Goal: Information Seeking & Learning: Learn about a topic

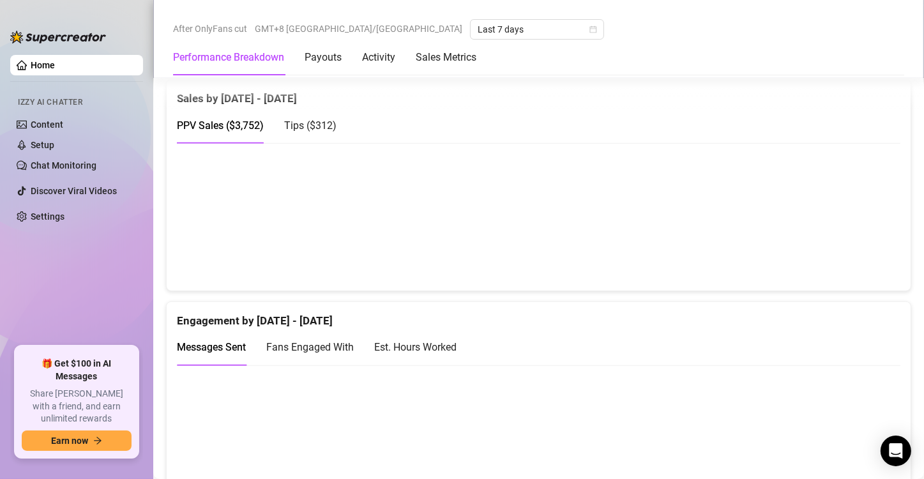
scroll to position [830, 0]
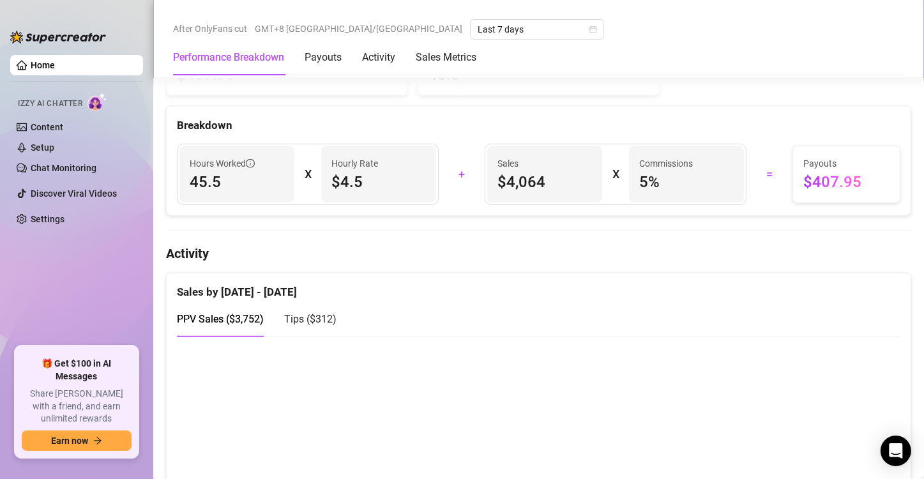
scroll to position [711, 0]
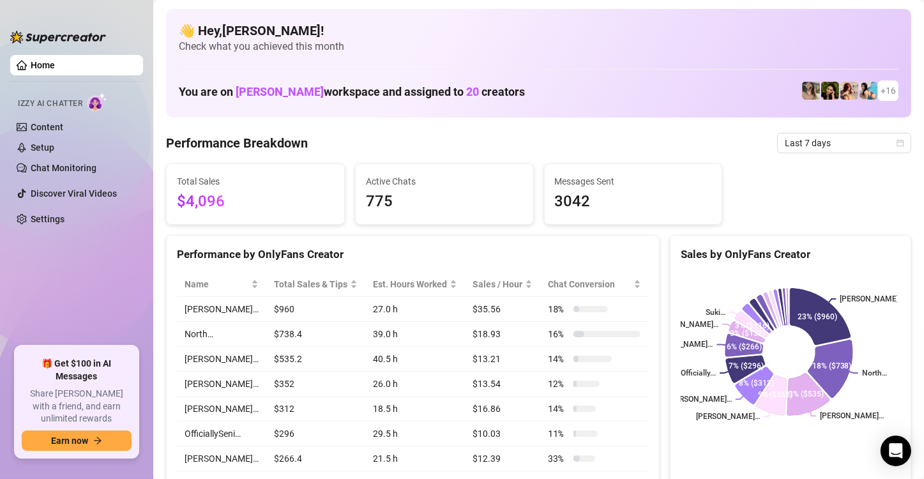
click at [874, 238] on div "Sales by OnlyFans Creator" at bounding box center [791, 249] width 240 height 27
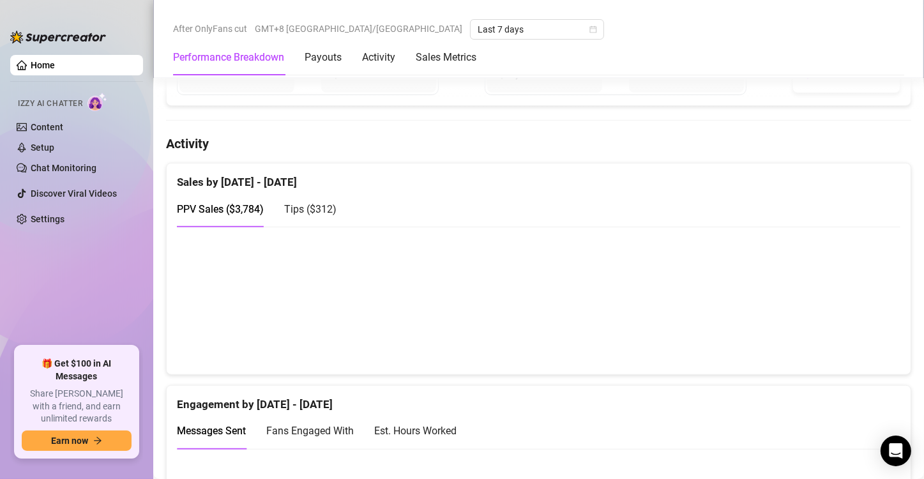
scroll to position [766, 0]
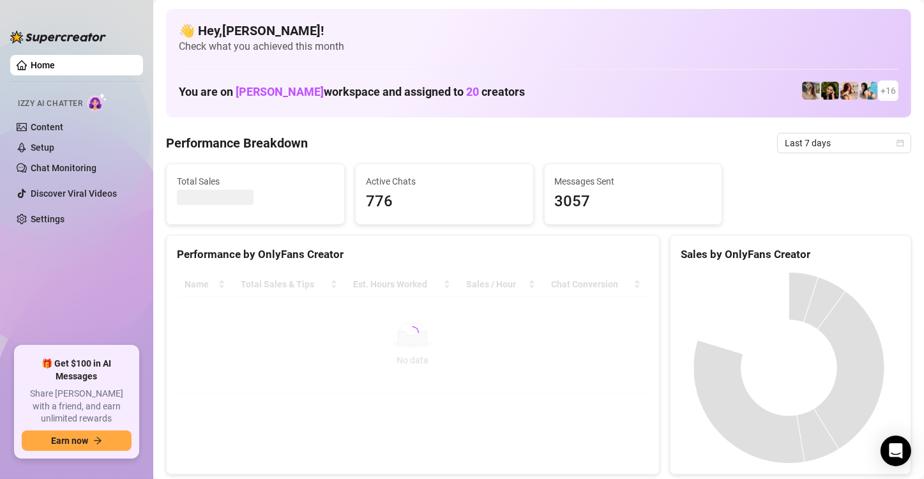
click at [879, 261] on div "Sales by OnlyFans Creator" at bounding box center [791, 254] width 220 height 17
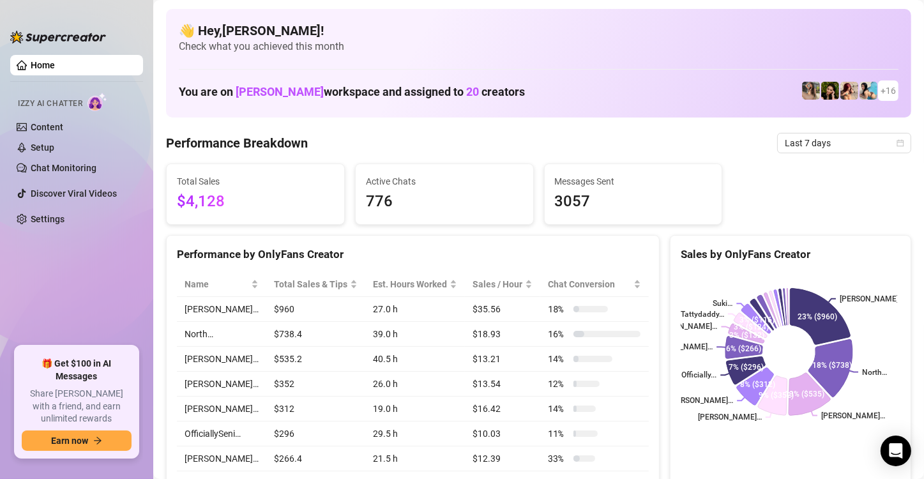
click at [869, 190] on div "Total Sales $4,128 Active Chats 776 Messages Sent 3057" at bounding box center [538, 193] width 755 height 61
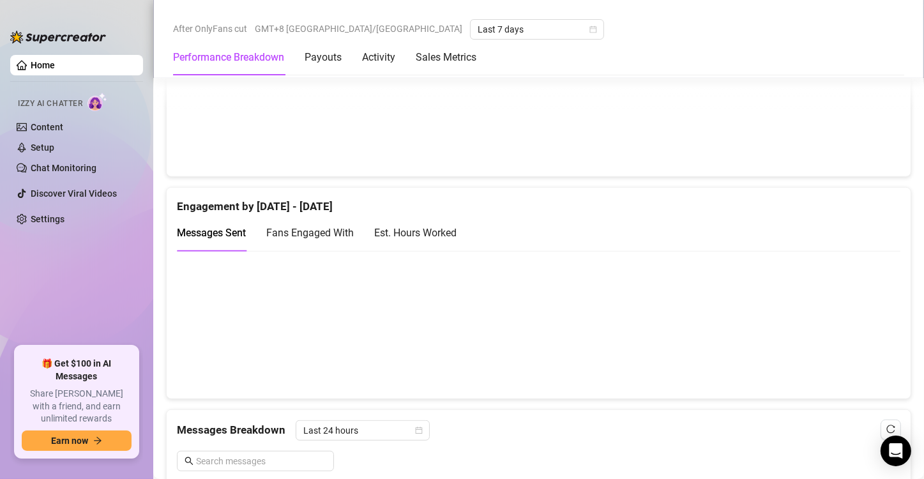
scroll to position [766, 0]
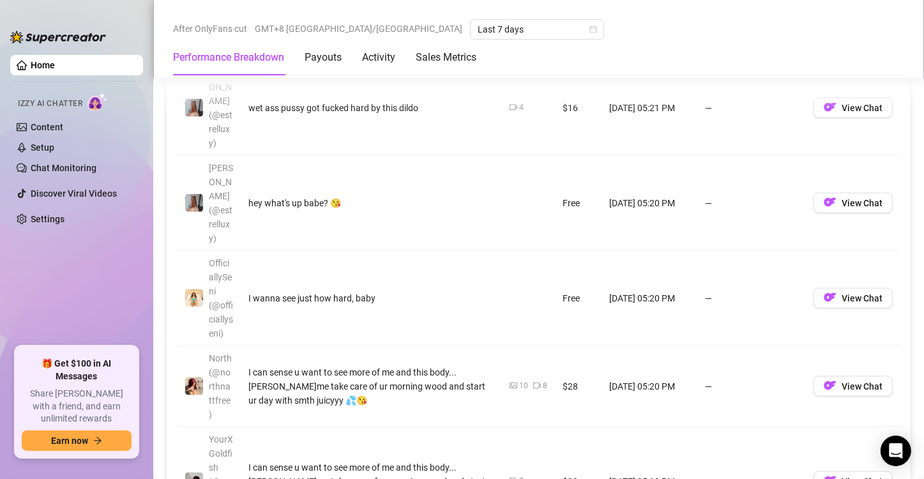
scroll to position [1916, 0]
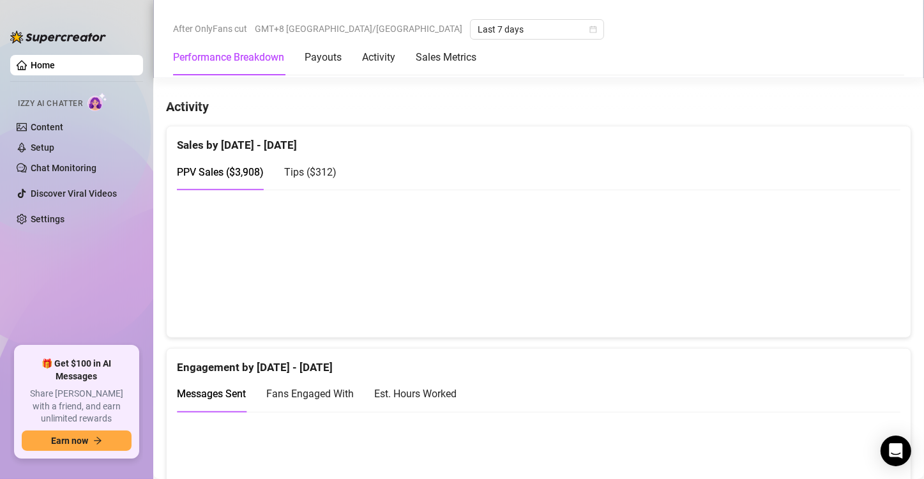
scroll to position [766, 0]
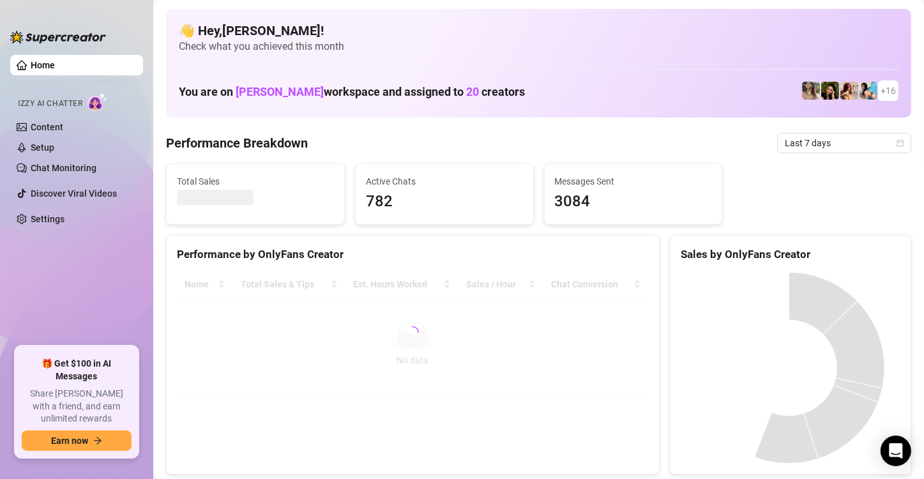
click at [872, 223] on div "Total Sales Active Chats 782 Messages Sent 3084" at bounding box center [538, 193] width 755 height 61
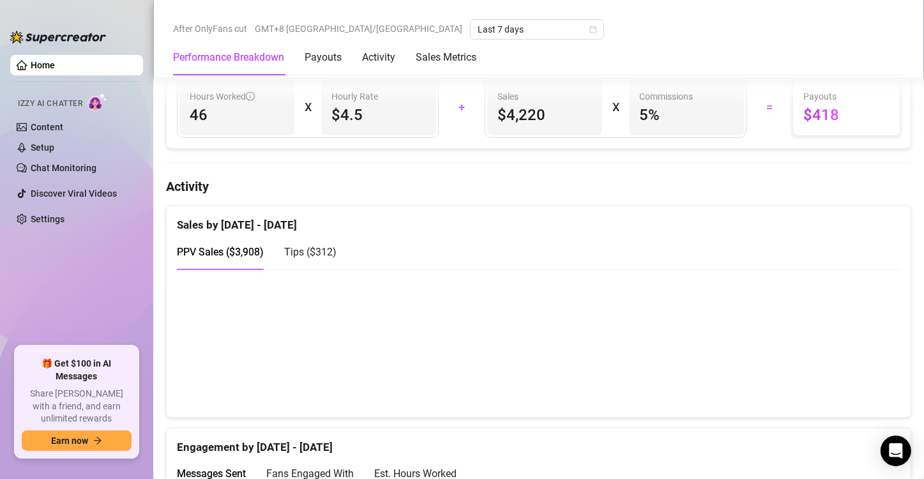
scroll to position [692, 0]
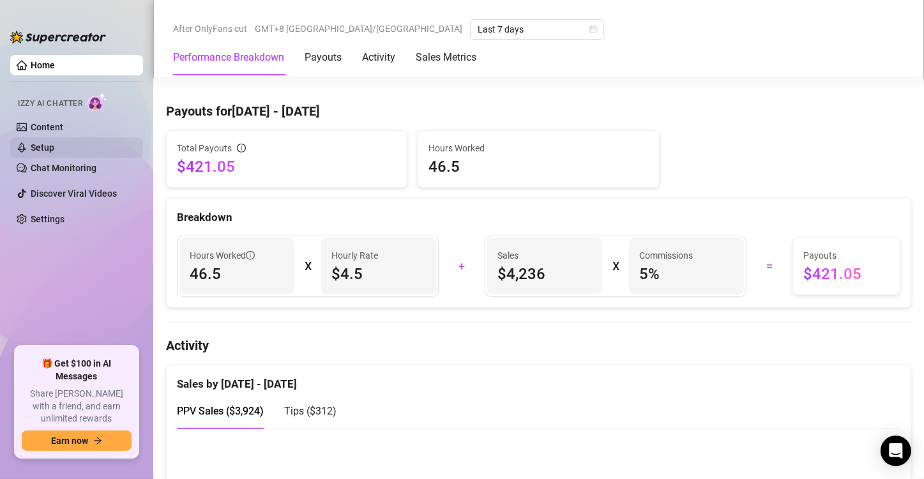
scroll to position [636, 0]
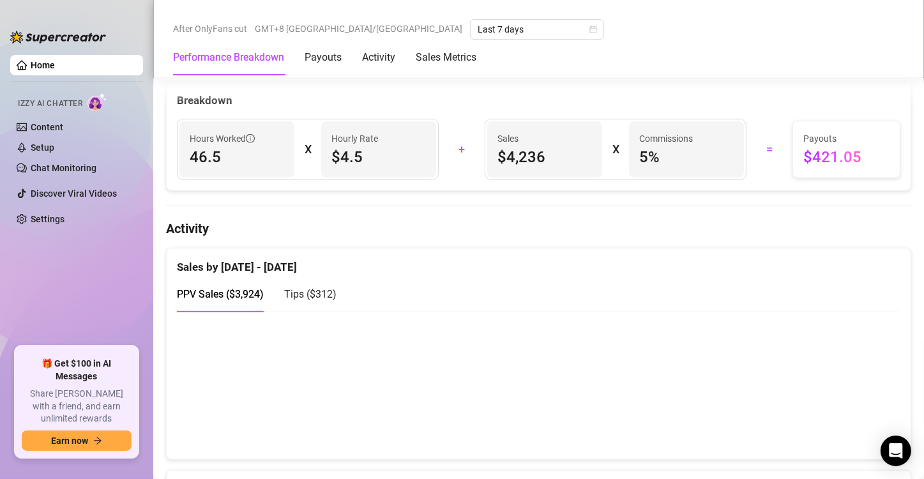
click at [900, 296] on div "Sales by [DATE] - [DATE] PPV Sales ( $3,924 ) Tips ( $312 )" at bounding box center [539, 279] width 744 height 63
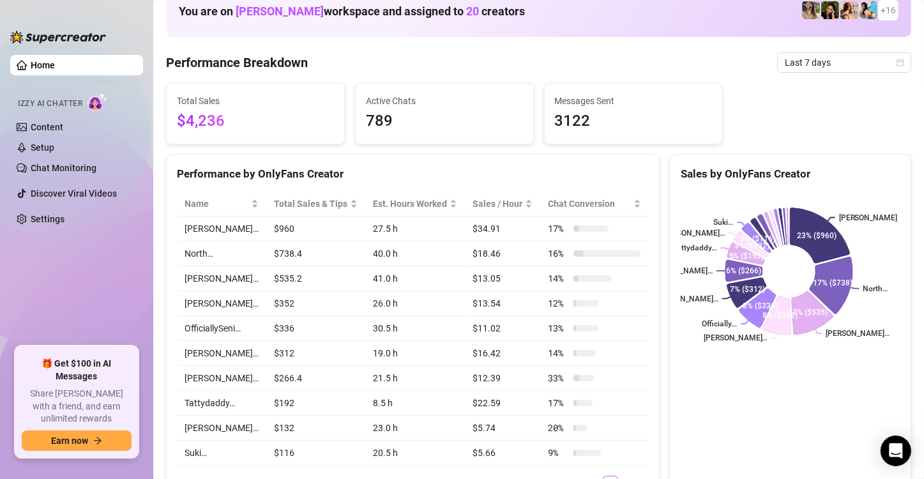
scroll to position [72, 0]
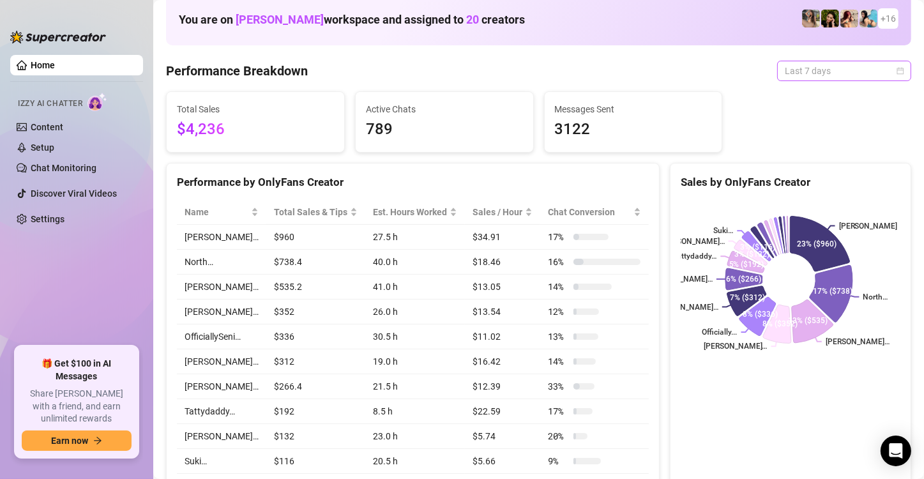
click at [785, 70] on span "Last 7 days" at bounding box center [844, 70] width 119 height 19
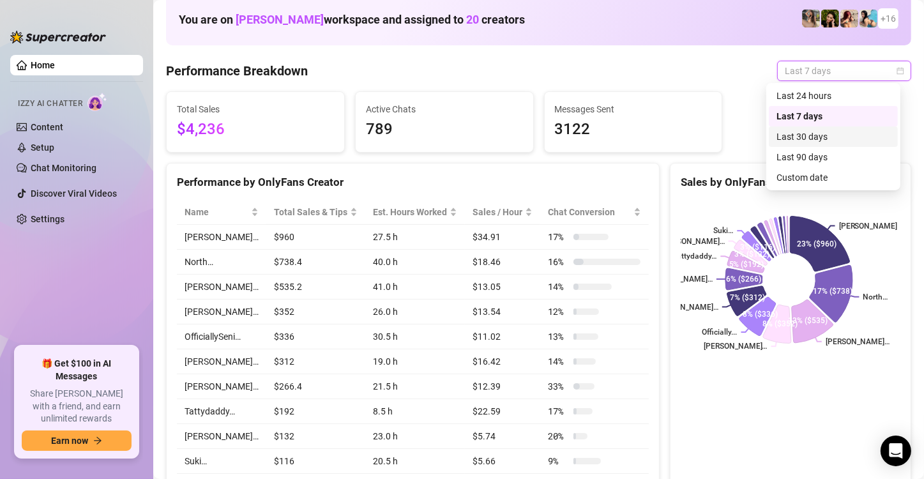
click at [801, 142] on div "Last 30 days" at bounding box center [834, 137] width 114 height 14
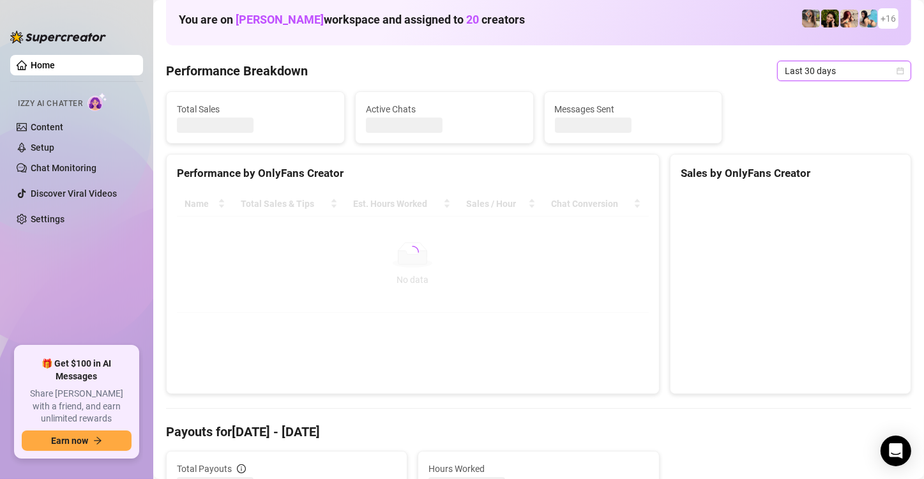
click at [801, 142] on div "Total Sales Active Chats Messages Sent" at bounding box center [538, 117] width 755 height 52
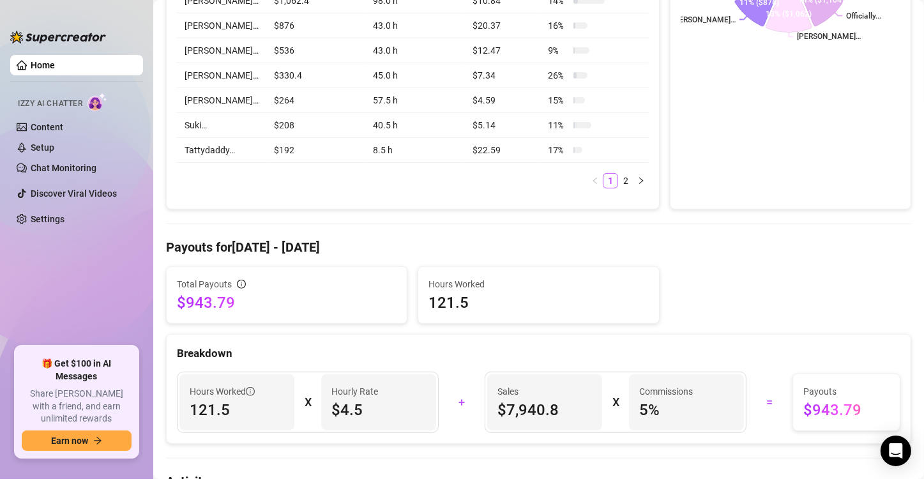
scroll to position [0, 0]
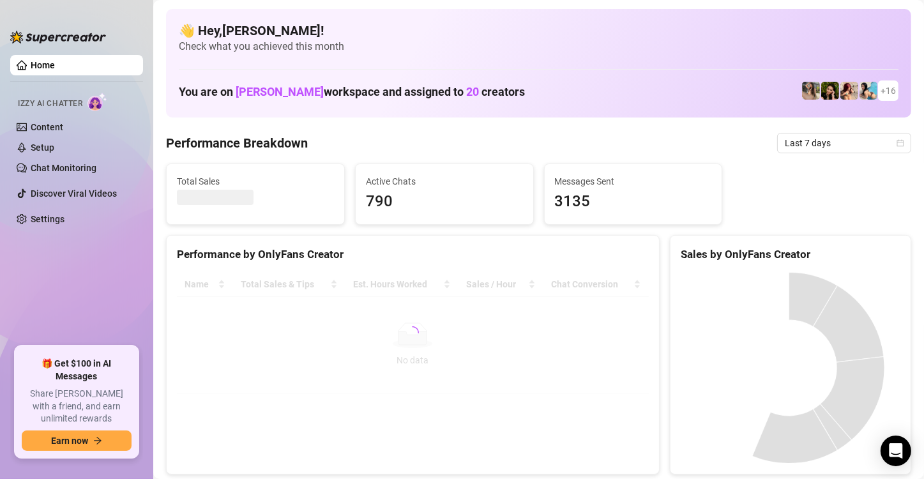
click at [856, 280] on canvas at bounding box center [789, 368] width 216 height 192
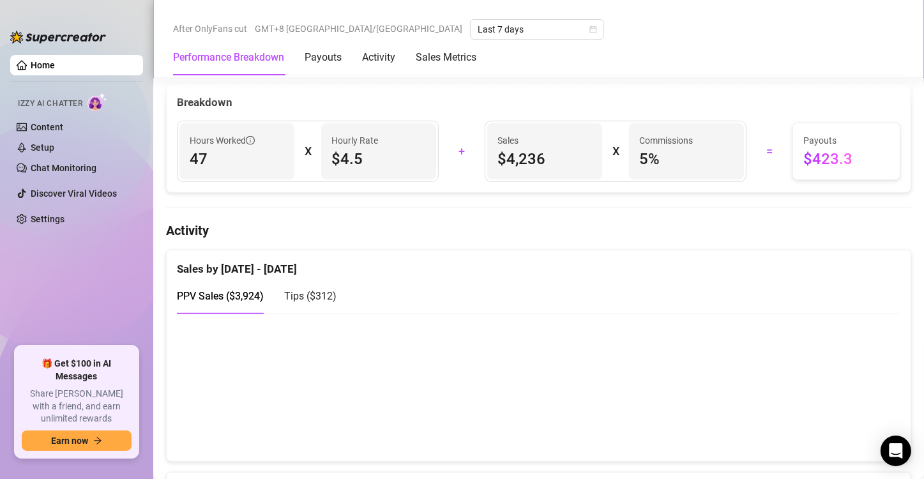
scroll to position [639, 0]
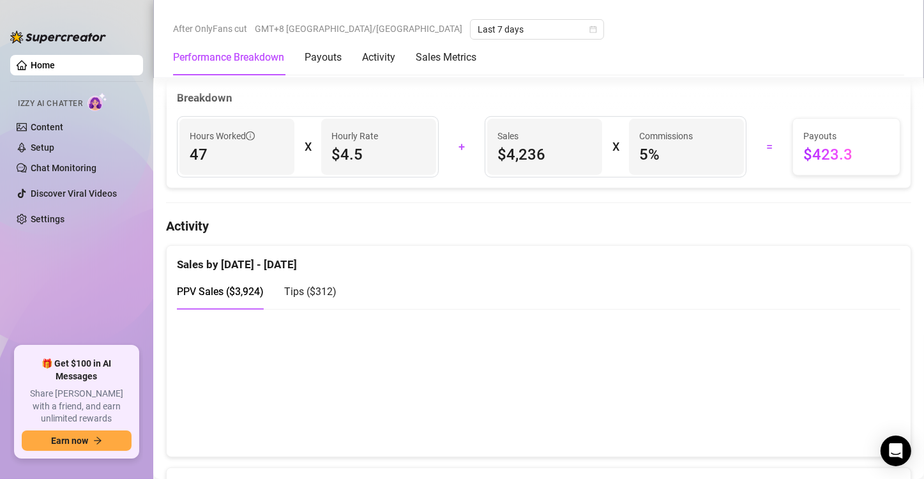
click at [841, 249] on div "Sales by [DATE] - [DATE]" at bounding box center [539, 259] width 724 height 27
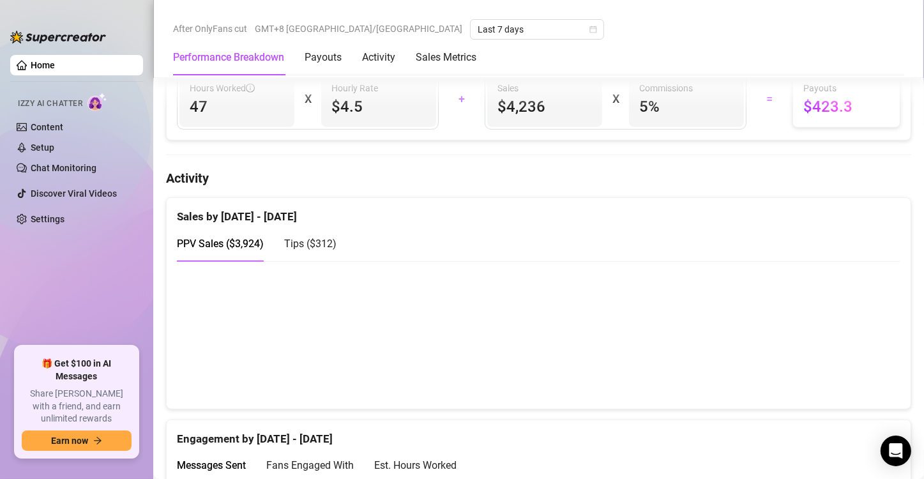
scroll to position [702, 0]
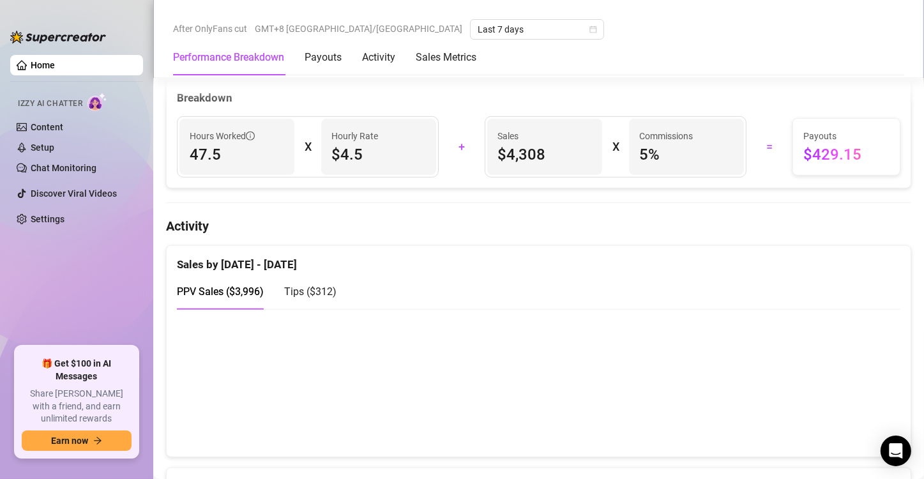
scroll to position [755, 0]
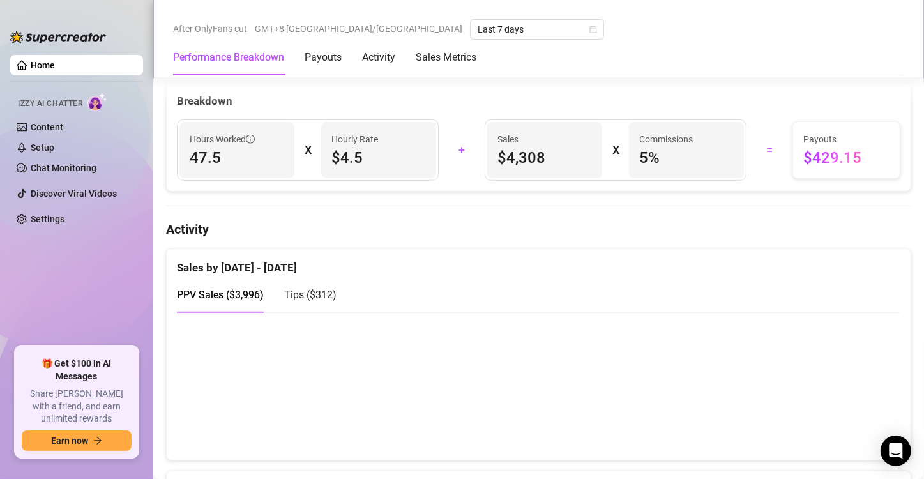
scroll to position [639, 0]
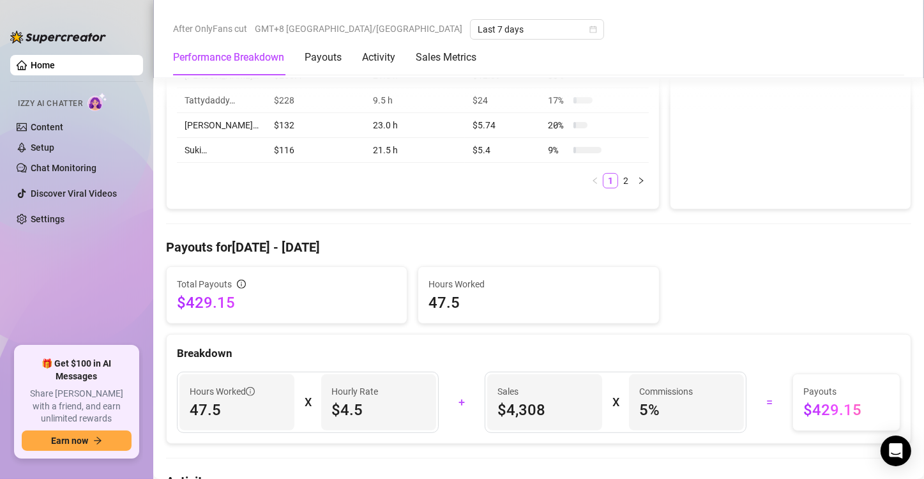
scroll to position [702, 0]
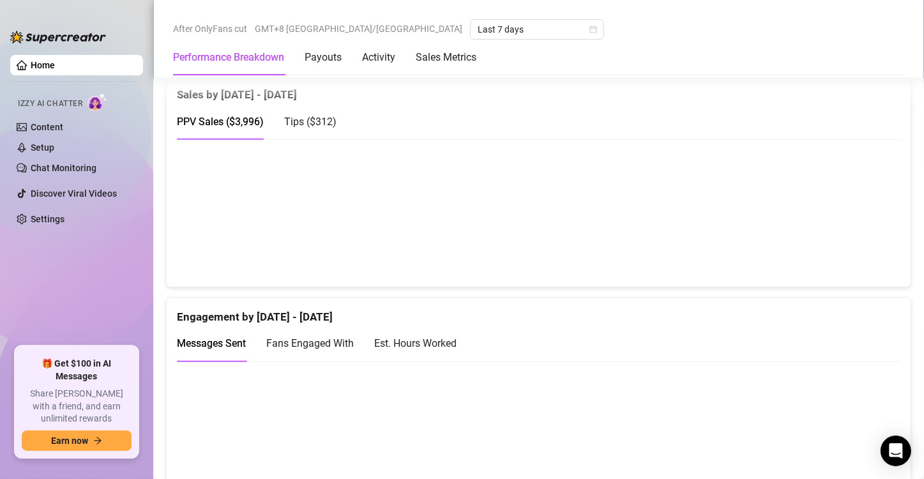
scroll to position [830, 0]
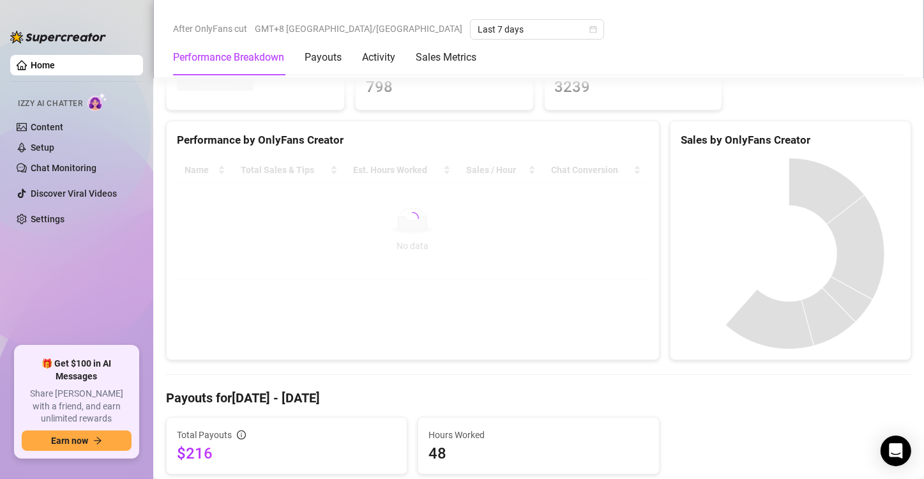
scroll to position [64, 0]
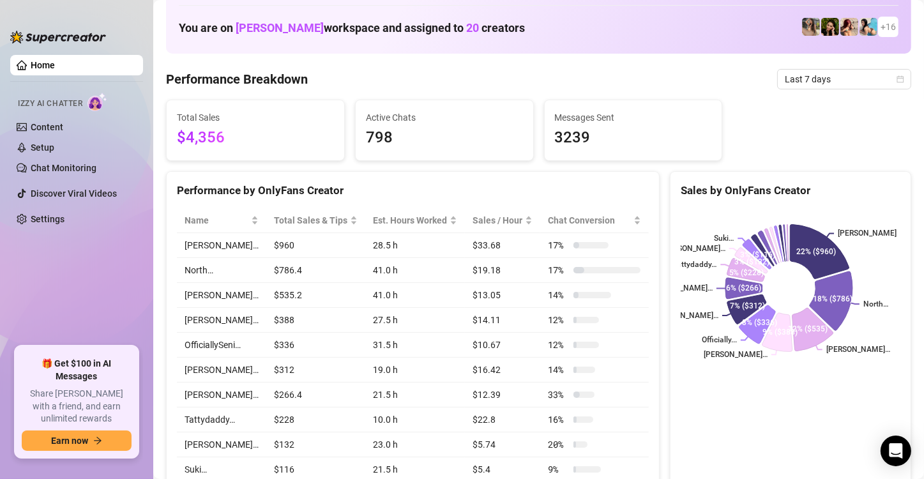
click at [870, 190] on div "Sales by OnlyFans Creator" at bounding box center [791, 190] width 220 height 17
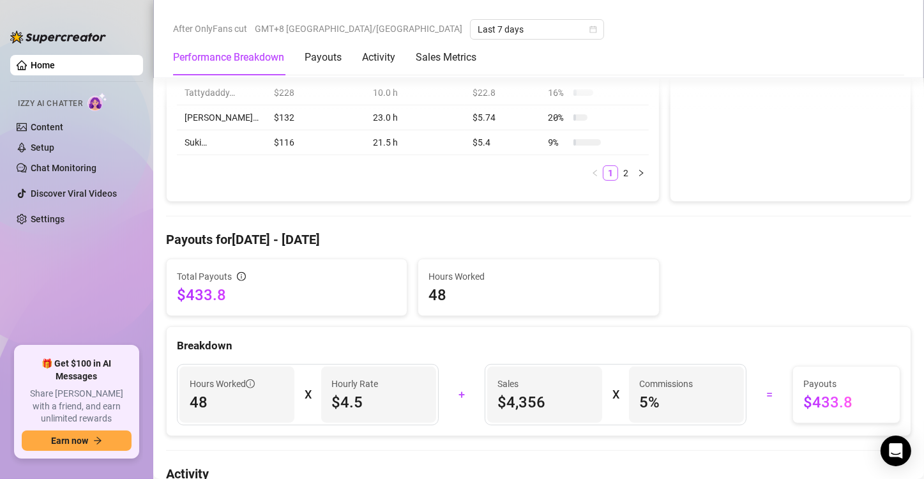
scroll to position [383, 0]
